Goal: Task Accomplishment & Management: Manage account settings

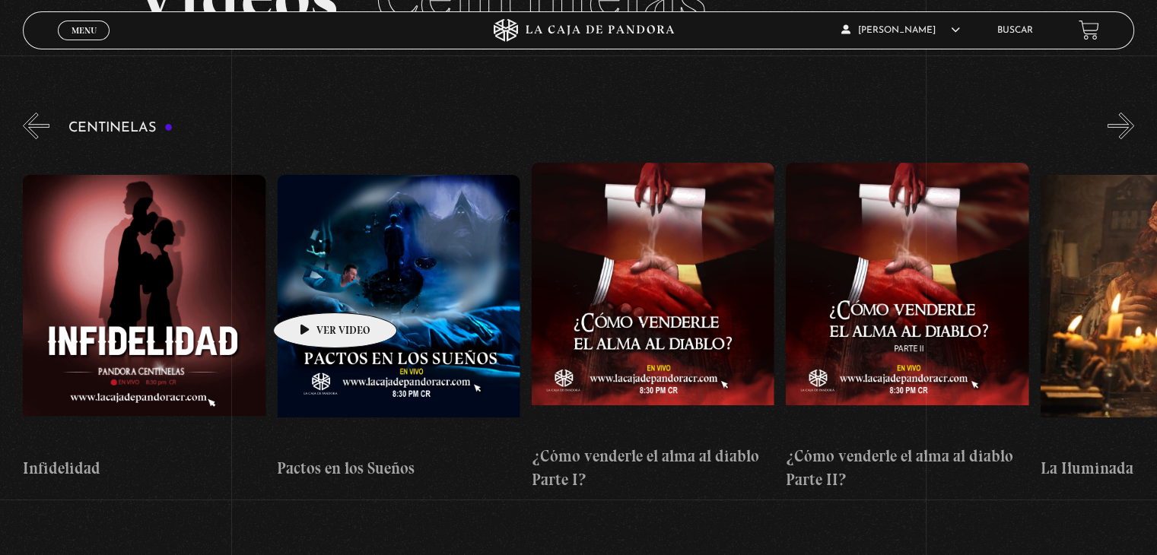
scroll to position [152, 0]
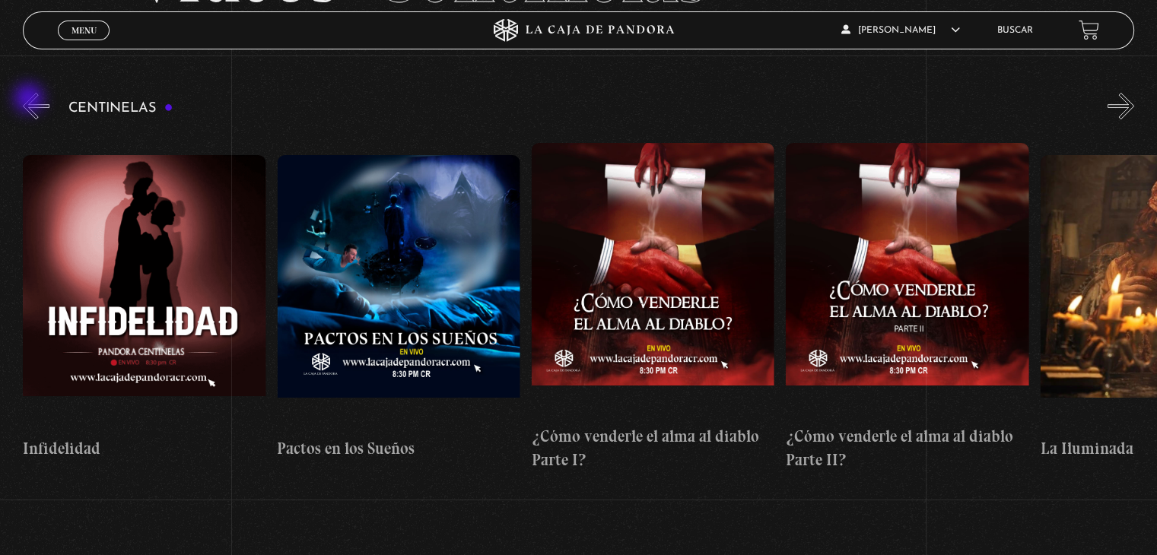
click at [30, 100] on button "«" at bounding box center [36, 106] width 27 height 27
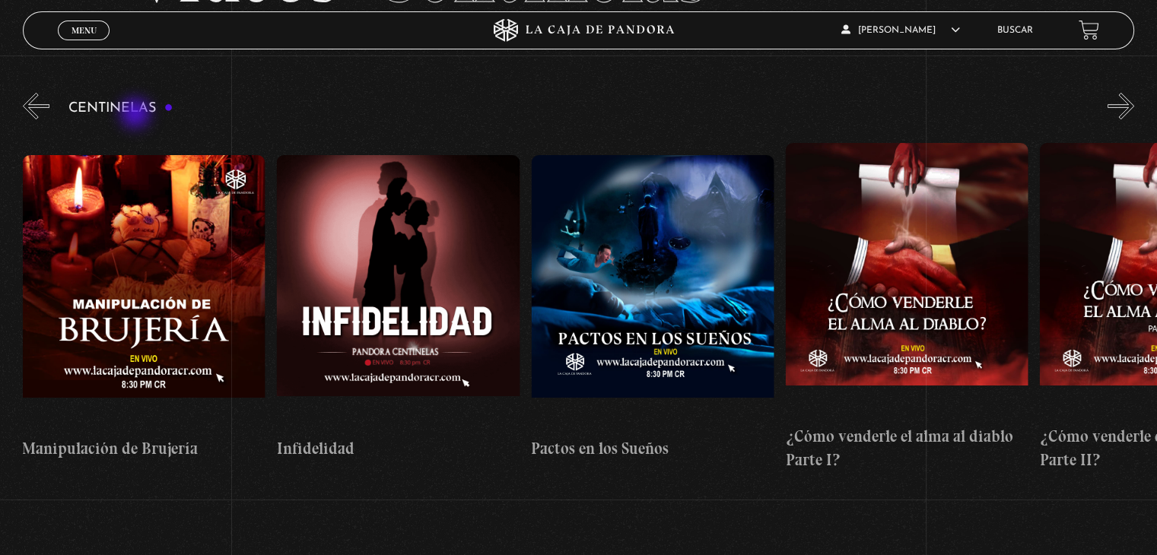
scroll to position [0, 8906]
click at [73, 34] on span "Menu" at bounding box center [84, 30] width 25 height 9
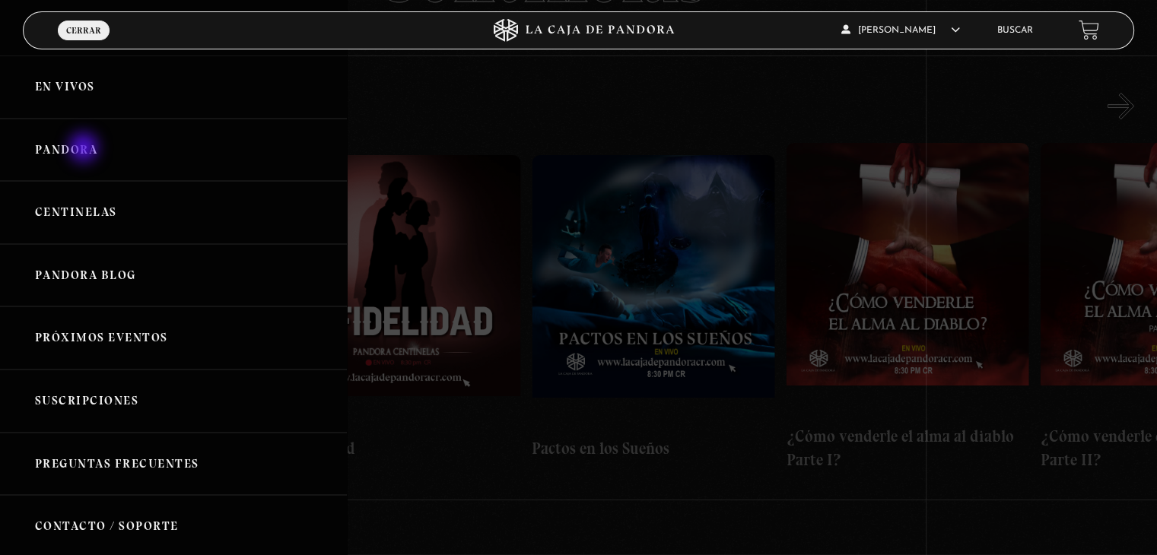
click at [85, 149] on link "Pandora" at bounding box center [173, 150] width 347 height 63
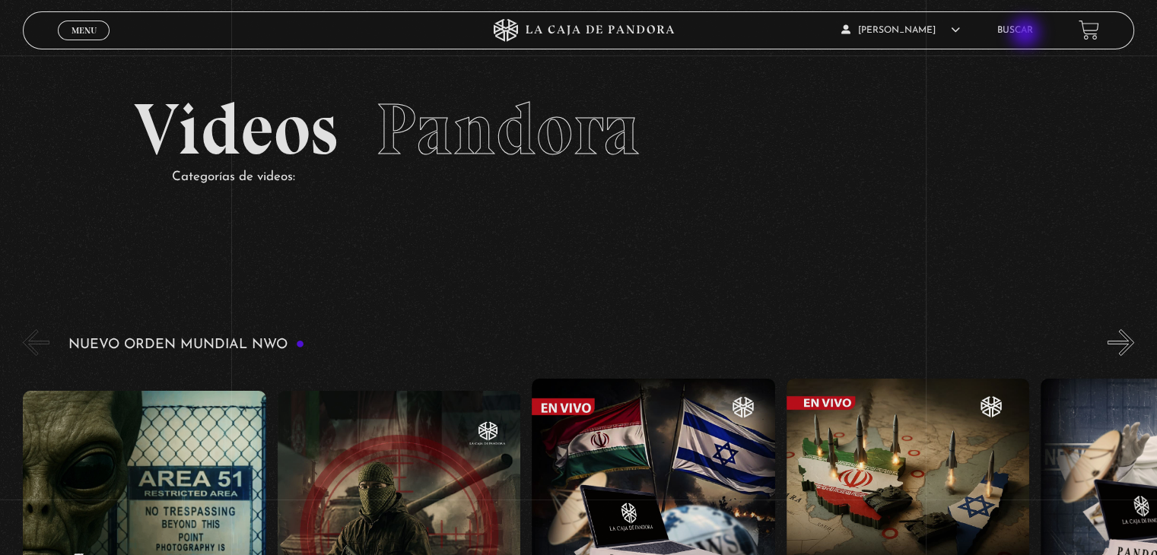
click at [1027, 34] on link "Buscar" at bounding box center [1016, 30] width 36 height 9
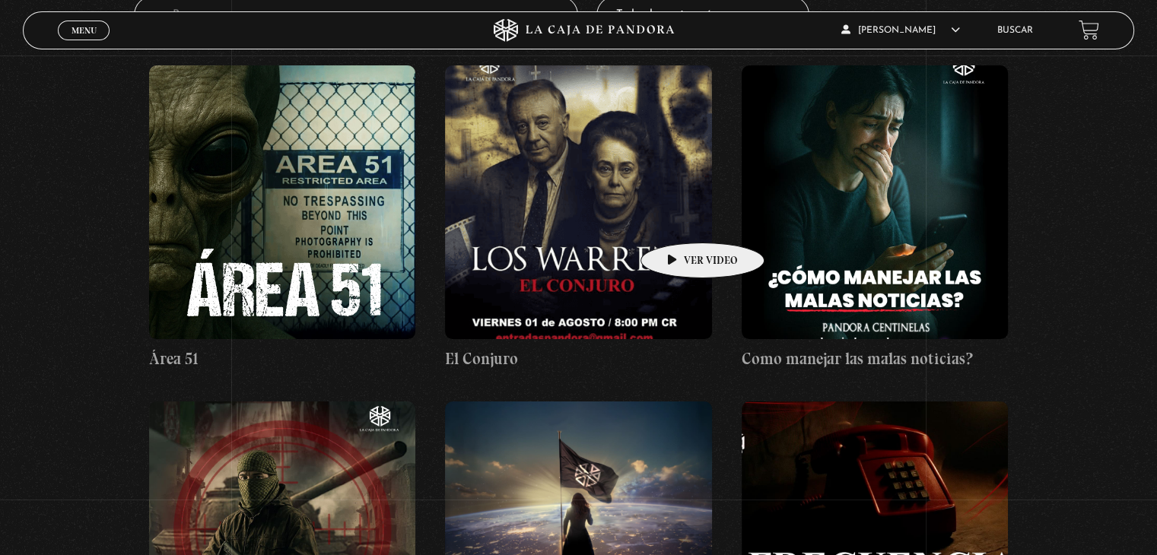
scroll to position [228, 0]
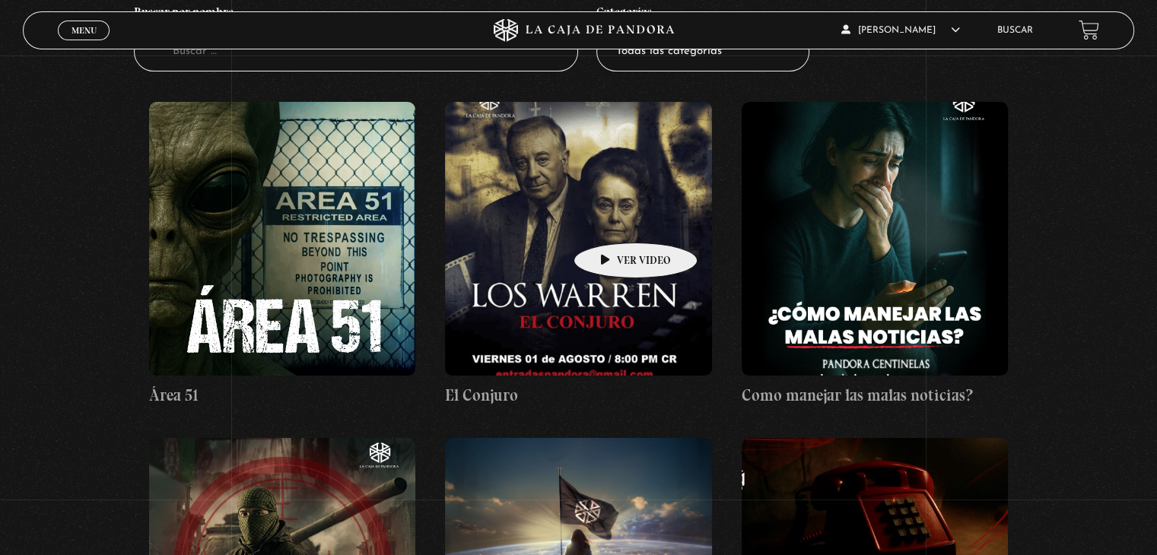
click at [612, 220] on figure at bounding box center [578, 239] width 266 height 274
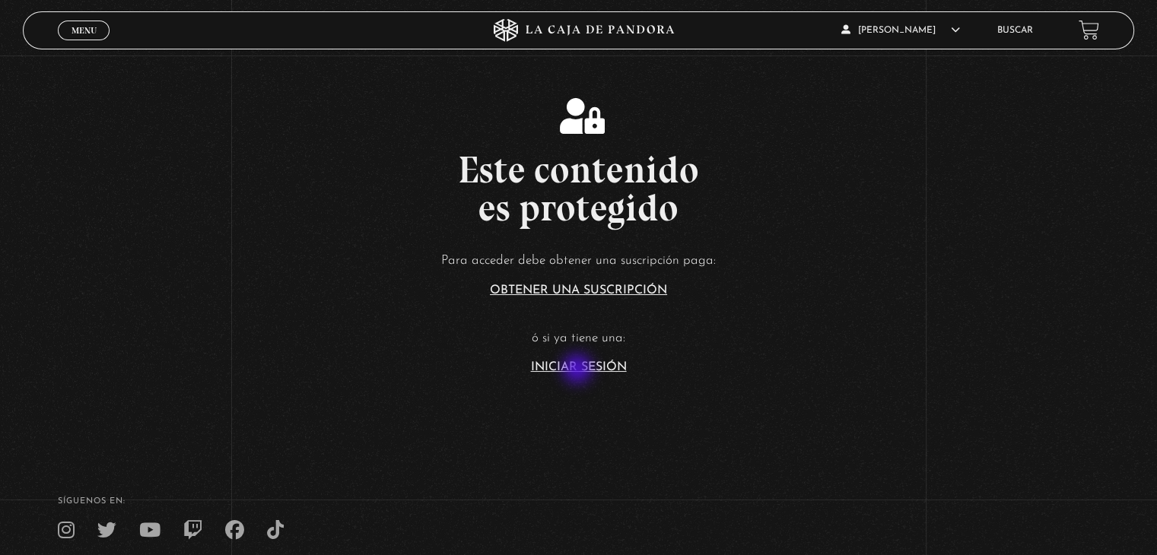
click at [579, 371] on link "Iniciar Sesión" at bounding box center [579, 367] width 96 height 12
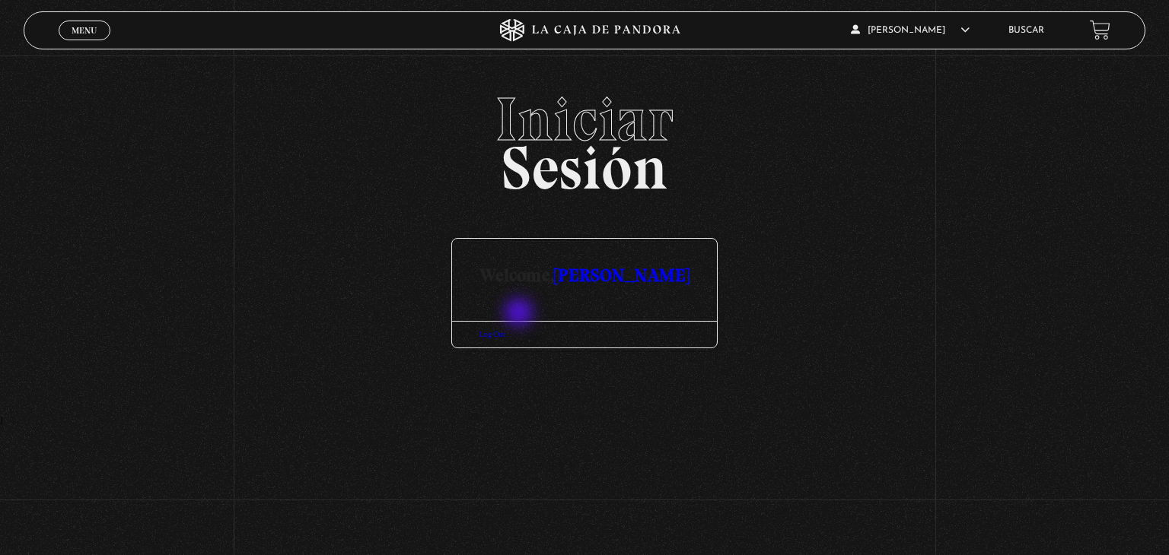
click at [520, 314] on div at bounding box center [584, 303] width 265 height 37
click at [484, 339] on link "Log Out" at bounding box center [492, 334] width 26 height 8
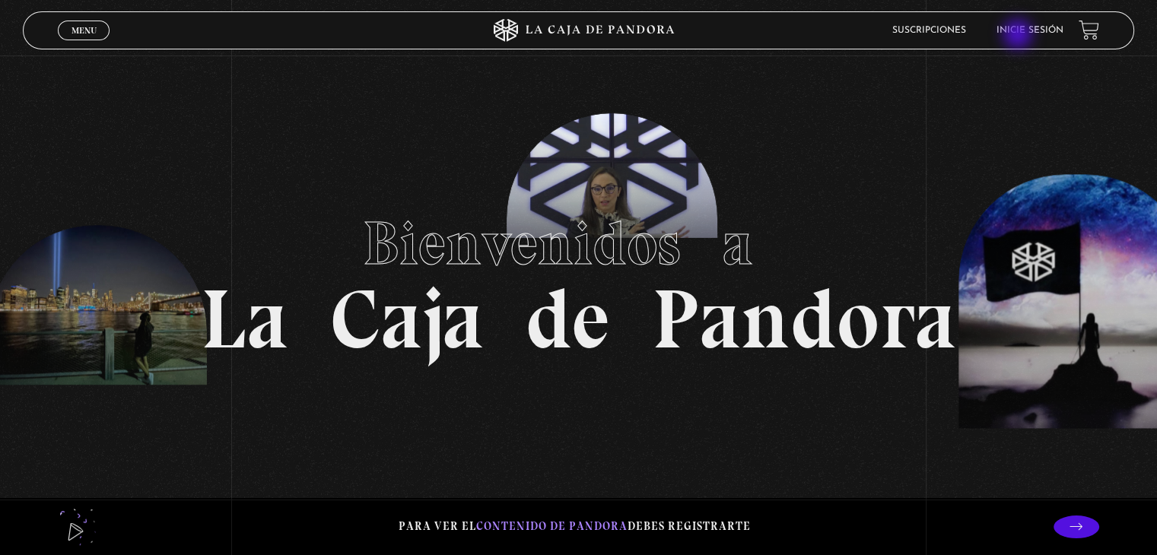
click at [1020, 36] on li "Inicie sesión" at bounding box center [1030, 30] width 67 height 24
click at [1020, 33] on link "Inicie sesión" at bounding box center [1030, 30] width 67 height 9
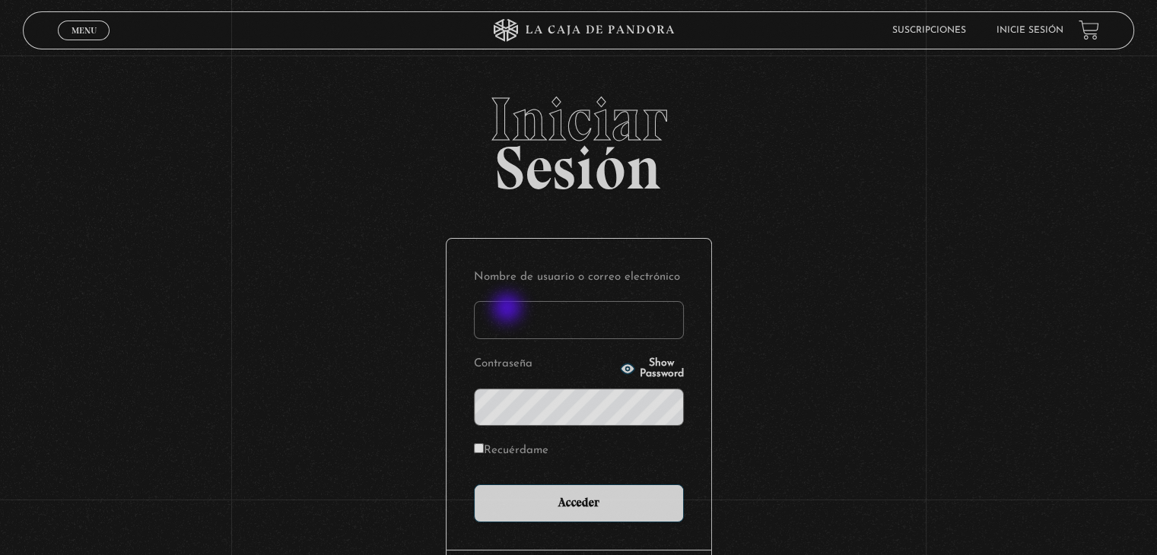
click at [509, 310] on input "Nombre de usuario o correo electrónico" at bounding box center [579, 320] width 210 height 38
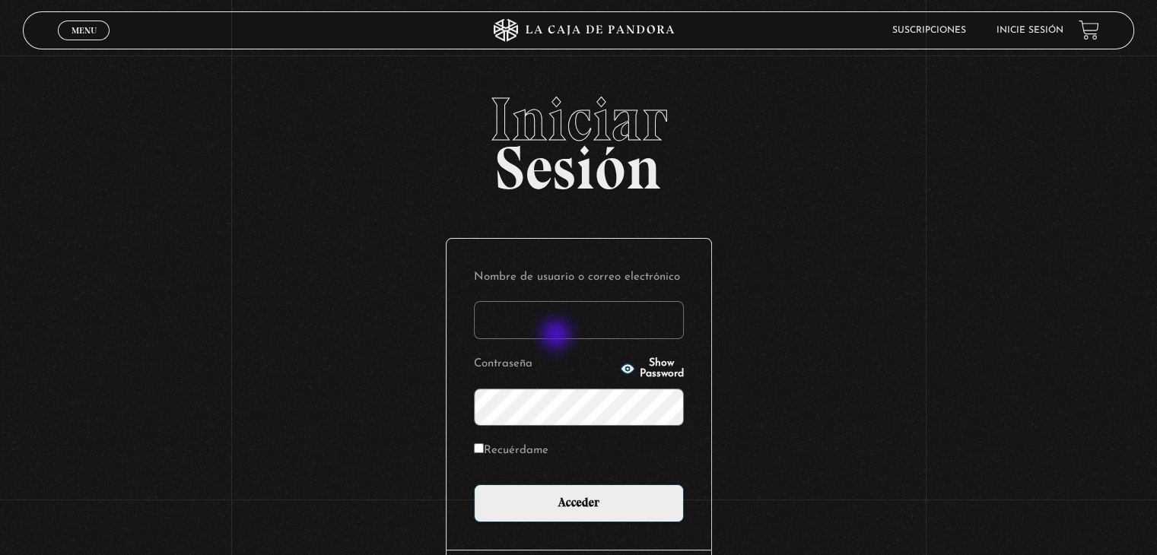
type input "[PERSON_NAME]"
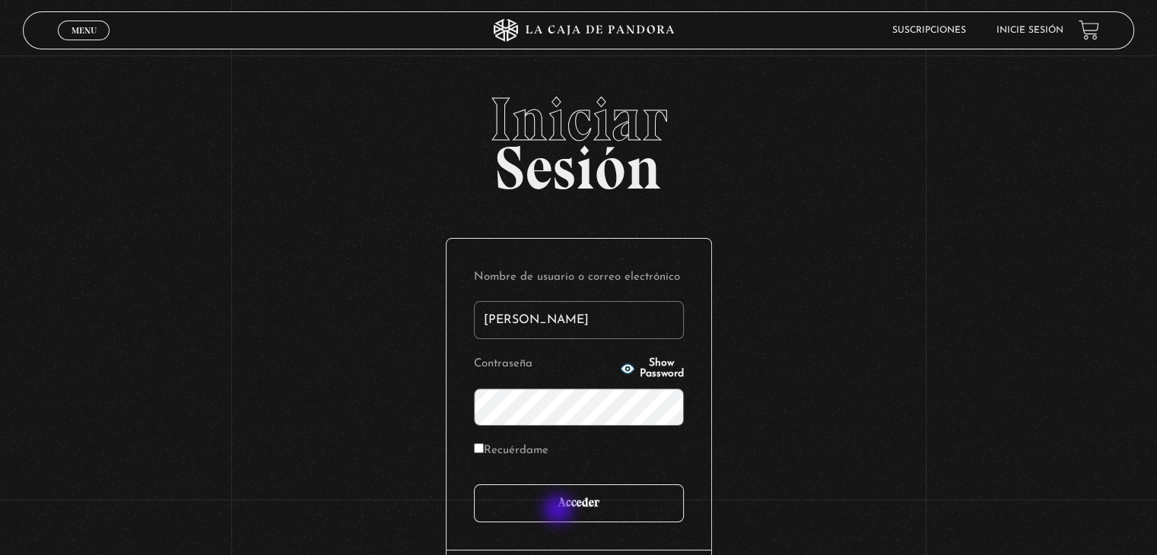
click at [560, 511] on input "Acceder" at bounding box center [579, 504] width 210 height 38
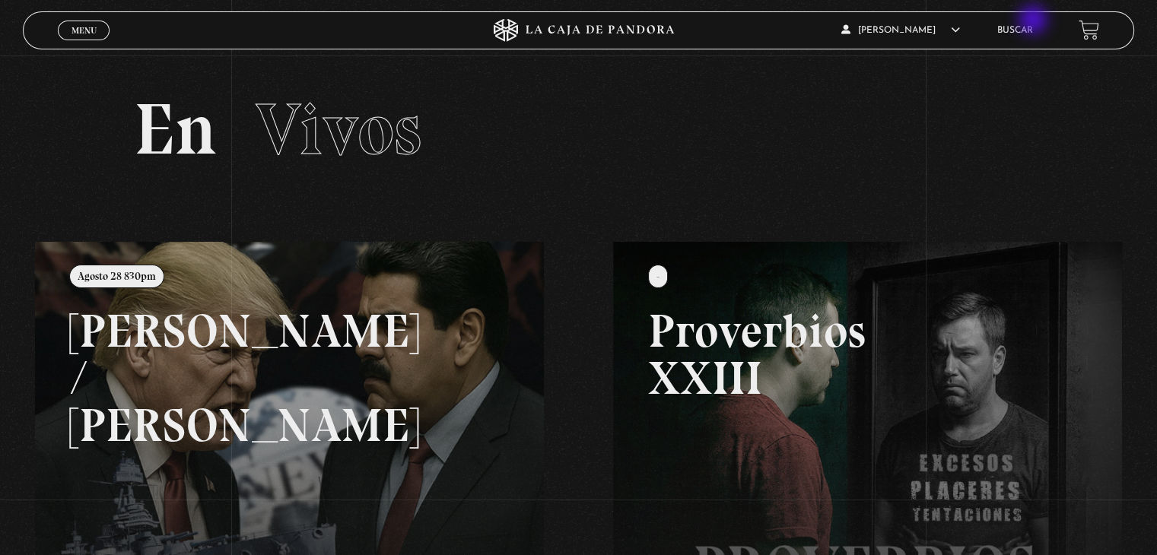
click at [1033, 21] on li "Buscar" at bounding box center [1016, 30] width 36 height 24
click at [1033, 31] on link "Buscar" at bounding box center [1016, 30] width 36 height 9
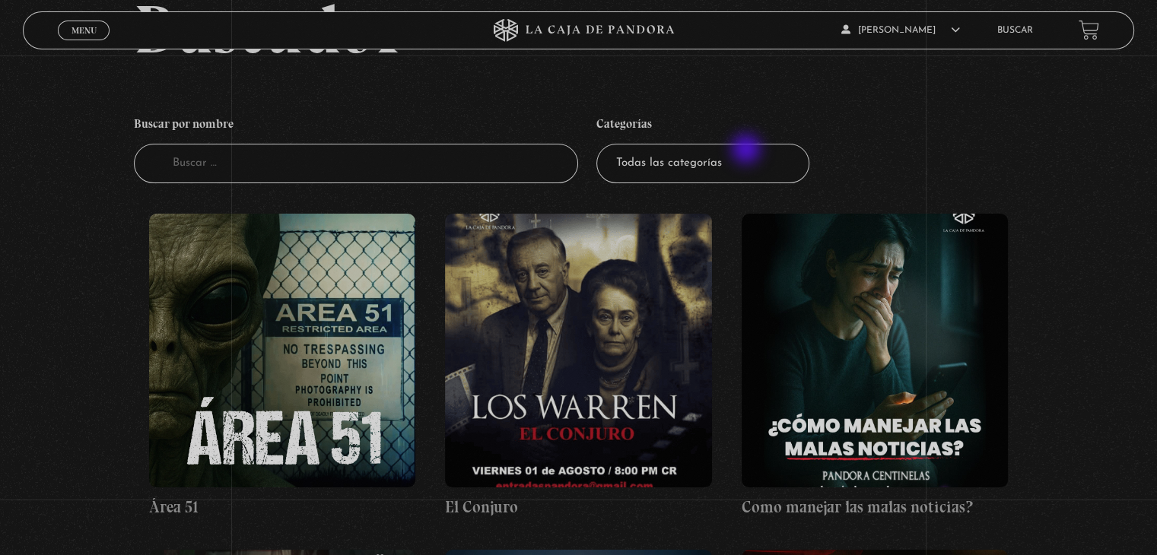
scroll to position [228, 0]
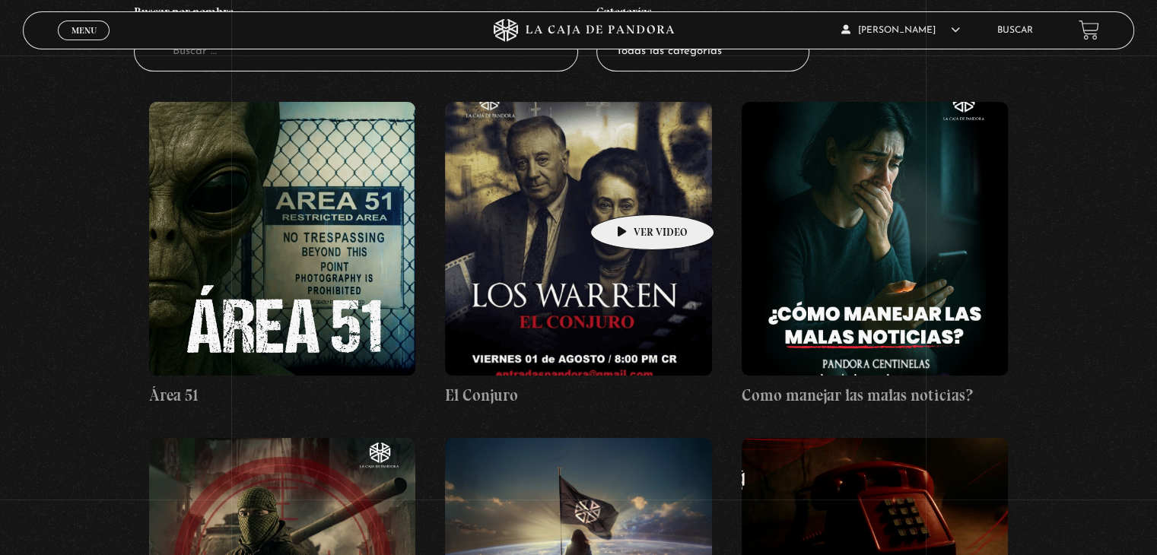
click at [628, 192] on figure at bounding box center [578, 239] width 266 height 274
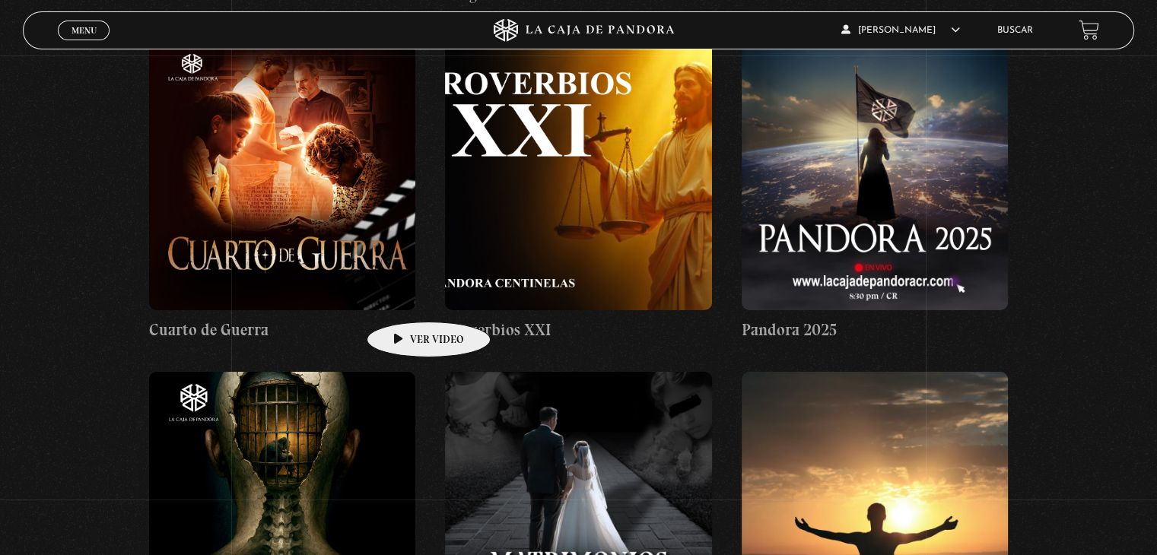
scroll to position [5402, 0]
